Goal: Task Accomplishment & Management: Use online tool/utility

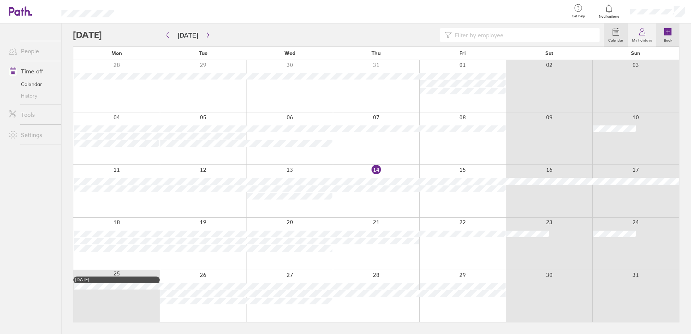
click at [672, 29] on icon at bounding box center [668, 31] width 9 height 9
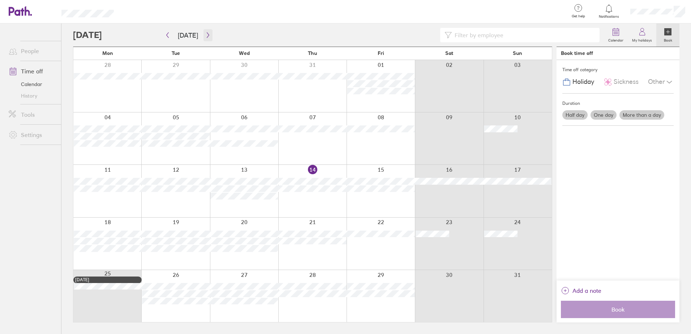
click at [205, 34] on icon "button" at bounding box center [207, 35] width 5 height 6
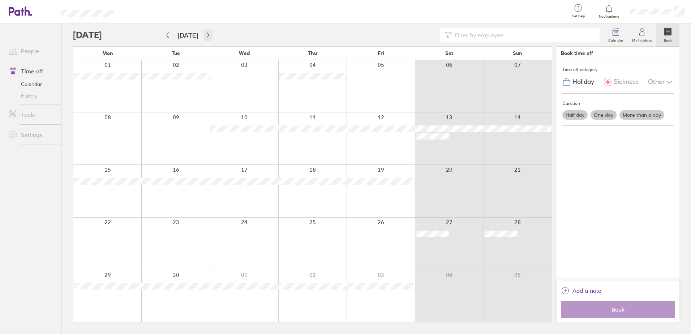
click at [205, 34] on icon "button" at bounding box center [207, 35] width 5 height 6
click at [206, 35] on icon "button" at bounding box center [207, 35] width 5 height 6
